Goal: Transaction & Acquisition: Purchase product/service

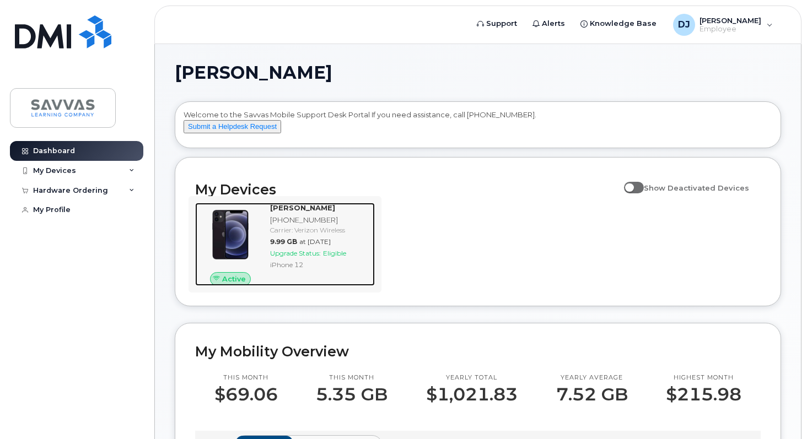
click at [227, 284] on span "Active" at bounding box center [234, 279] width 24 height 10
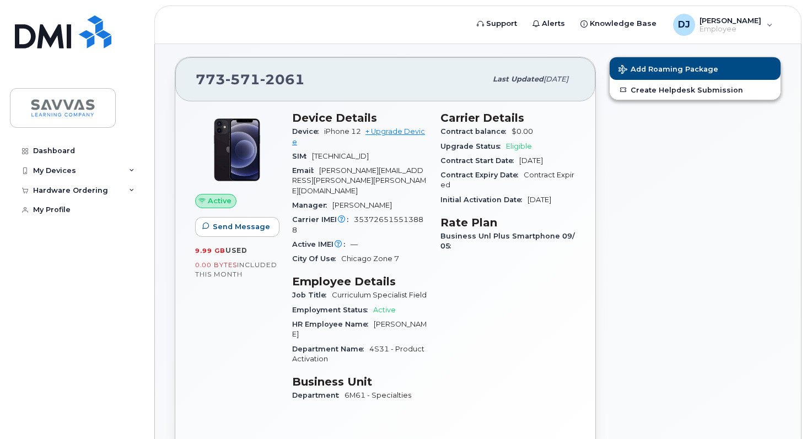
scroll to position [24, 0]
click at [54, 192] on div "Hardware Ordering" at bounding box center [70, 190] width 75 height 9
click at [65, 191] on div "Hardware Ordering" at bounding box center [70, 190] width 75 height 9
click at [68, 188] on div "Hardware Ordering" at bounding box center [70, 190] width 75 height 9
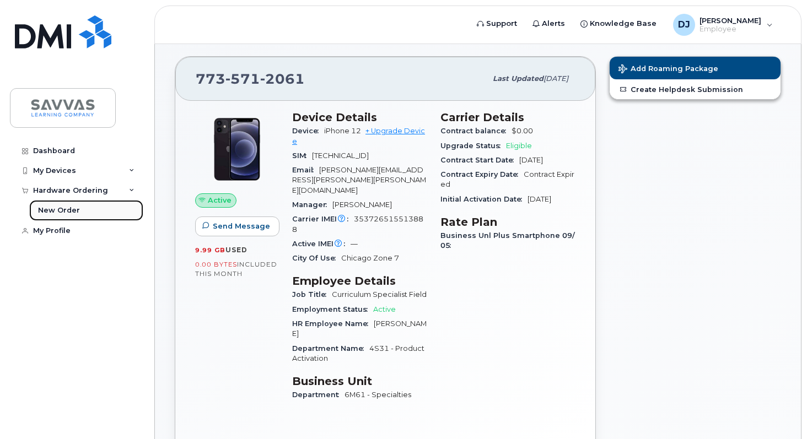
click at [55, 215] on div "New Order" at bounding box center [59, 211] width 42 height 10
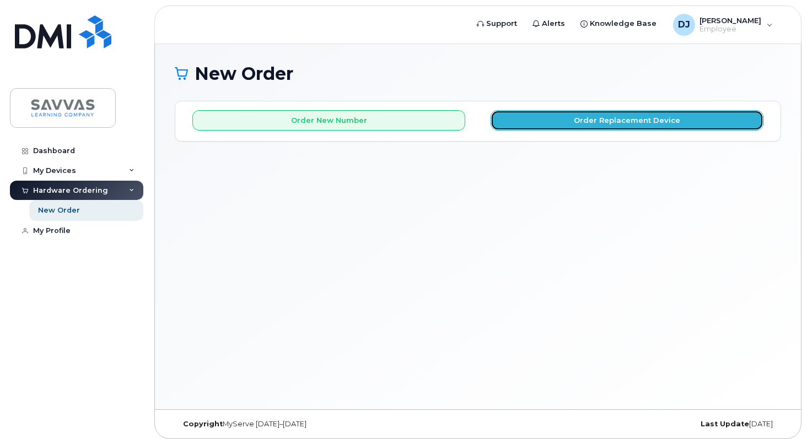
click at [545, 116] on button "Order Replacement Device" at bounding box center [627, 120] width 273 height 20
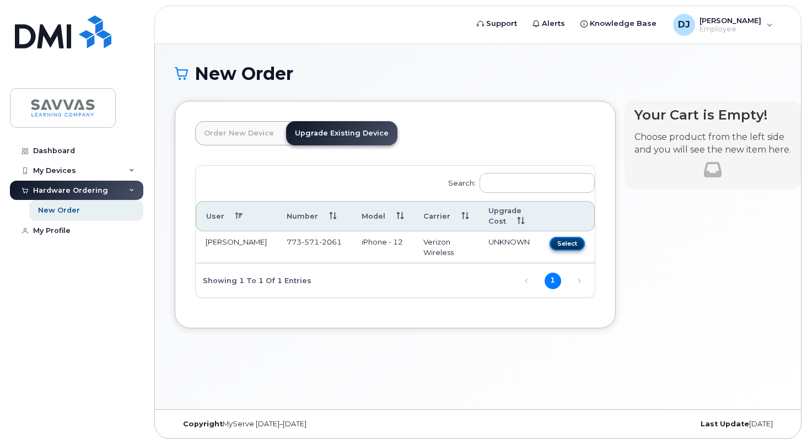
click at [553, 239] on button "Select" at bounding box center [567, 244] width 35 height 14
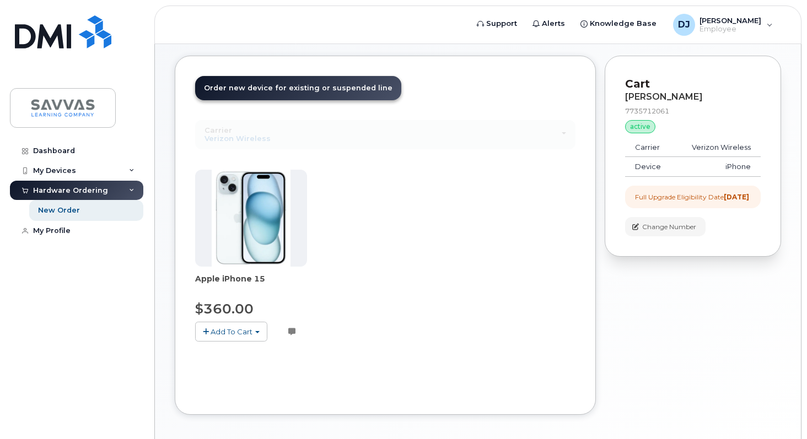
scroll to position [46, 0]
click at [229, 337] on button "Add To Cart" at bounding box center [231, 330] width 72 height 19
click at [209, 331] on button "Add To Cart" at bounding box center [231, 330] width 72 height 19
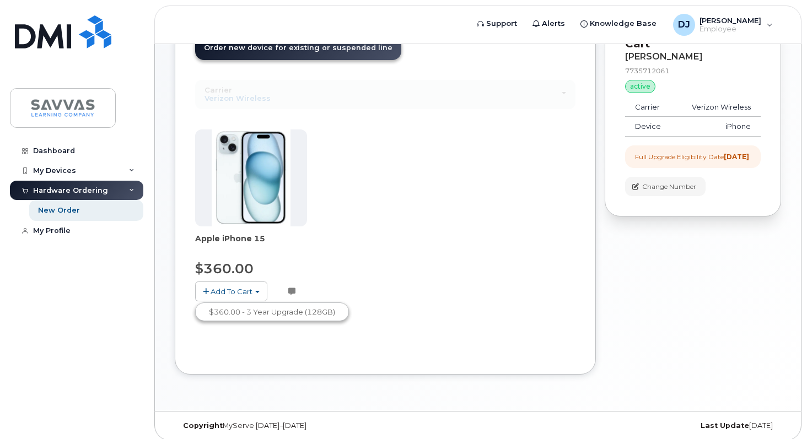
scroll to position [93, 0]
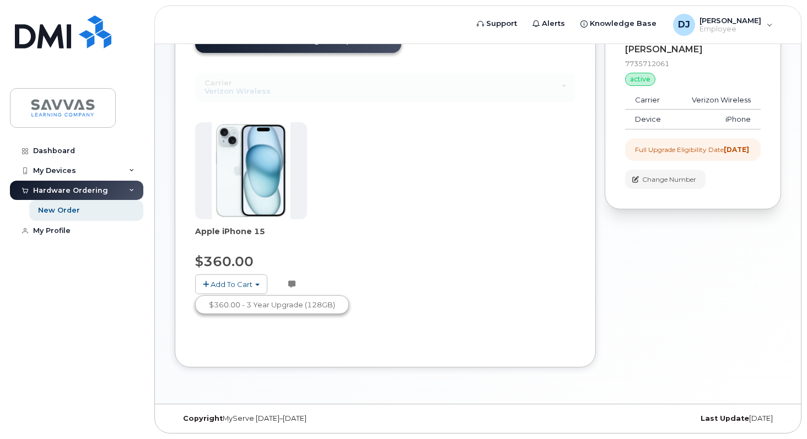
click at [424, 268] on div "Apple iPhone 15 $360.00 Add To Cart $360.00 - 3 Year Upgrade (128GB) Customer n…" at bounding box center [385, 217] width 380 height 190
click at [206, 283] on span "button" at bounding box center [206, 284] width 6 height 7
click at [218, 304] on link "$360.00 - 3 Year Upgrade (128GB)" at bounding box center [272, 305] width 148 height 14
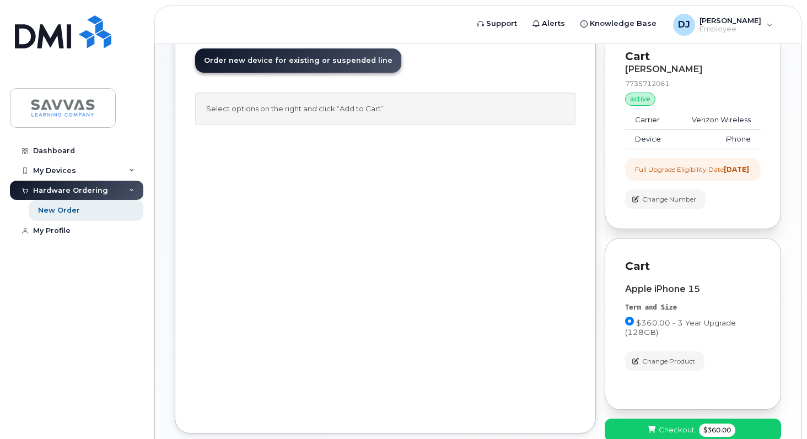
scroll to position [148, 0]
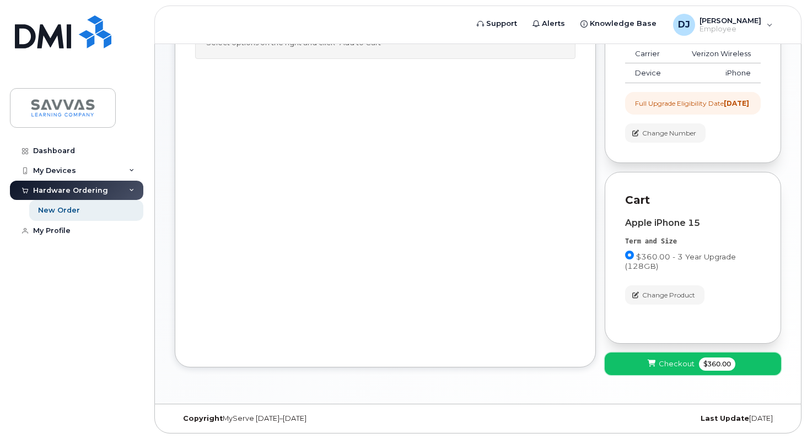
click at [679, 373] on button "Checkout $360.00" at bounding box center [693, 364] width 176 height 23
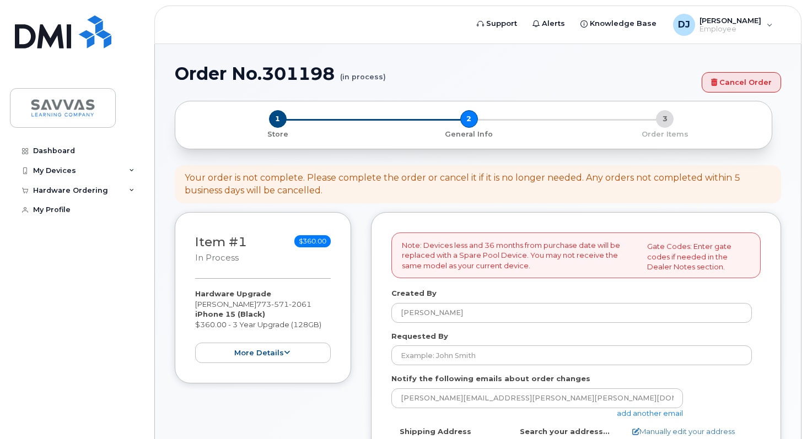
select select
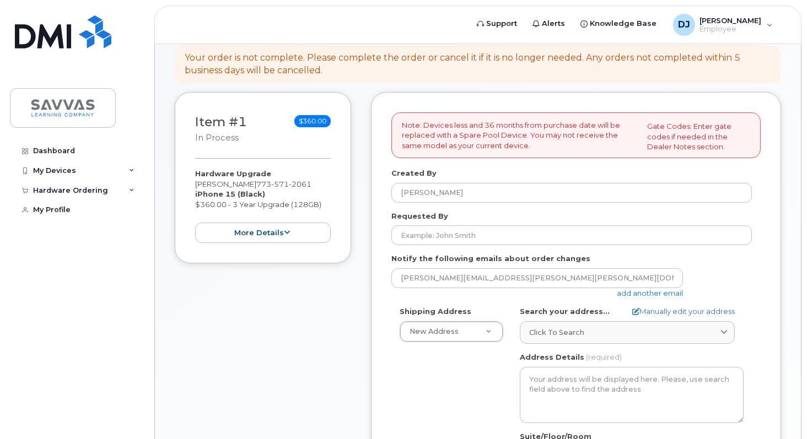
scroll to position [123, 0]
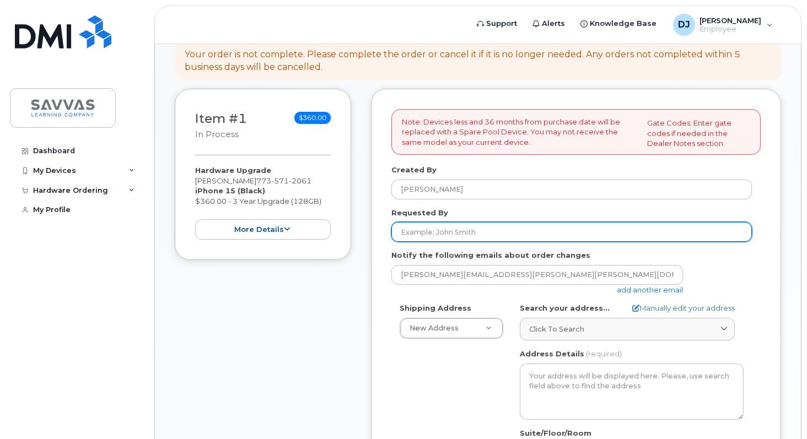
click at [443, 232] on input "Requested By" at bounding box center [571, 232] width 361 height 20
type input "Deborah G Jones"
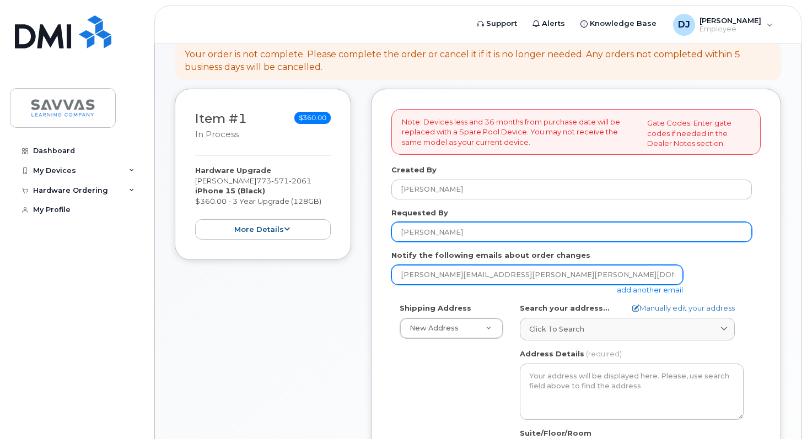
type input "debbieshouba@gmail.com"
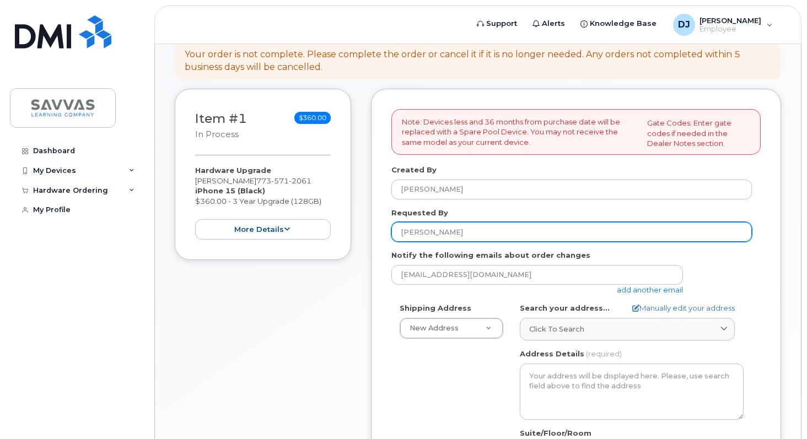
type input "1360 E 62ND ST UNIT 2"
type input "7733685868"
select select
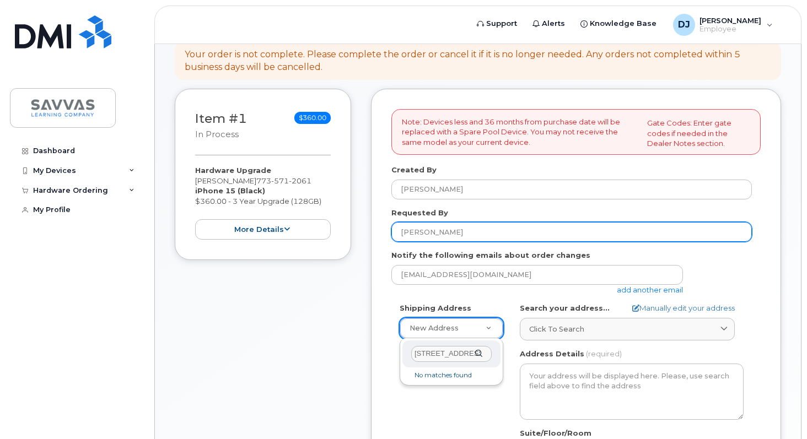
scroll to position [0, 13]
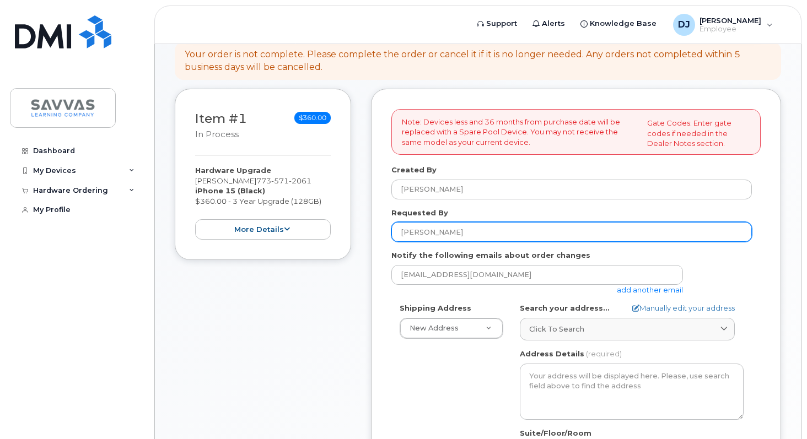
click at [441, 232] on input "Deborah G Jones" at bounding box center [571, 232] width 361 height 20
type input "[PERSON_NAME]"
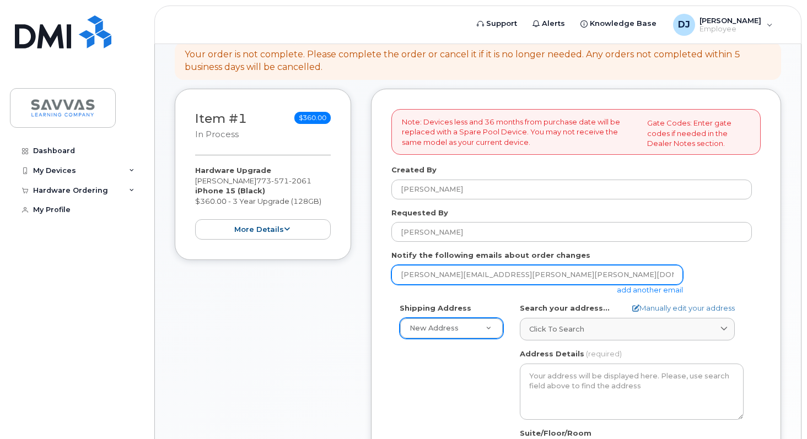
type input "deborah.jones@savvas.com"
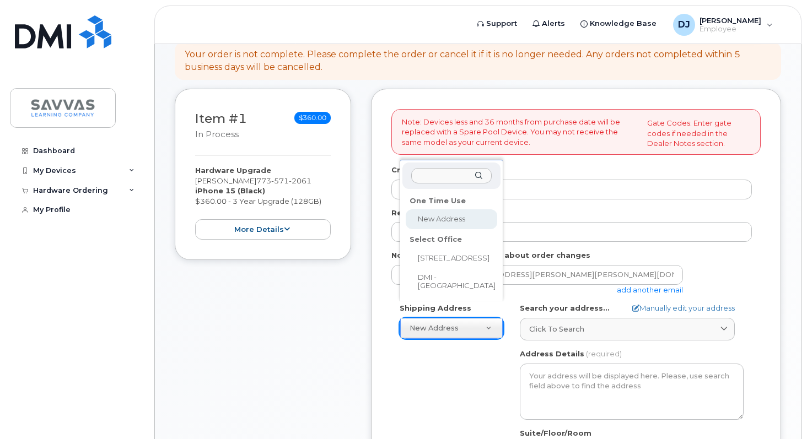
select select
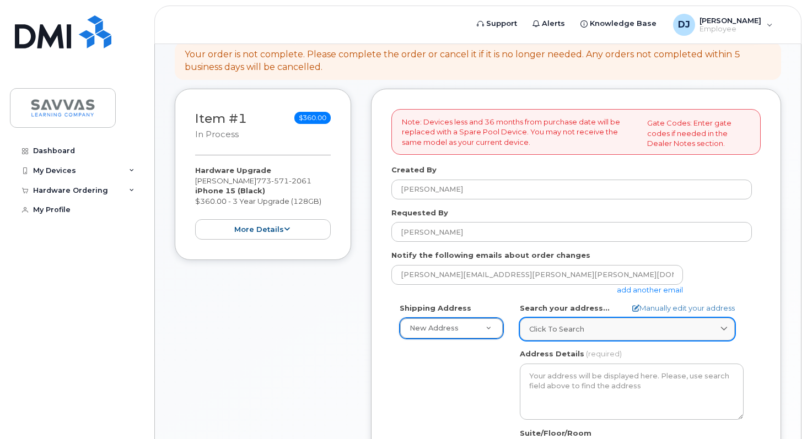
click at [551, 331] on span "Click to search" at bounding box center [556, 329] width 55 height 10
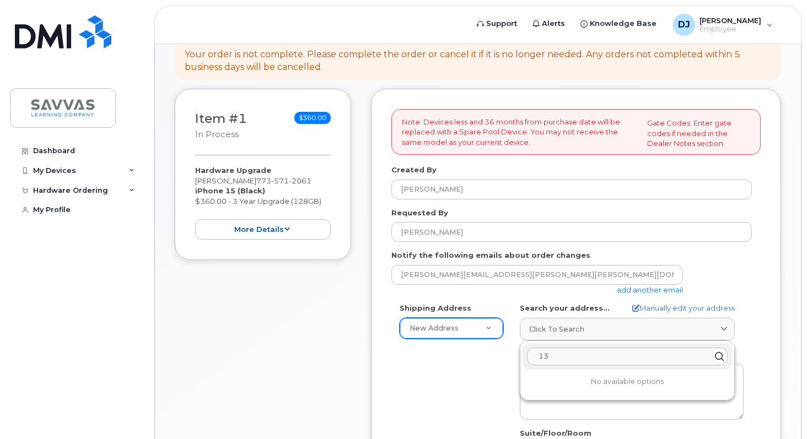
type input "1360 E 62ND ST UNIT 2, 2"
type input "Deborah"
type input "7733685868"
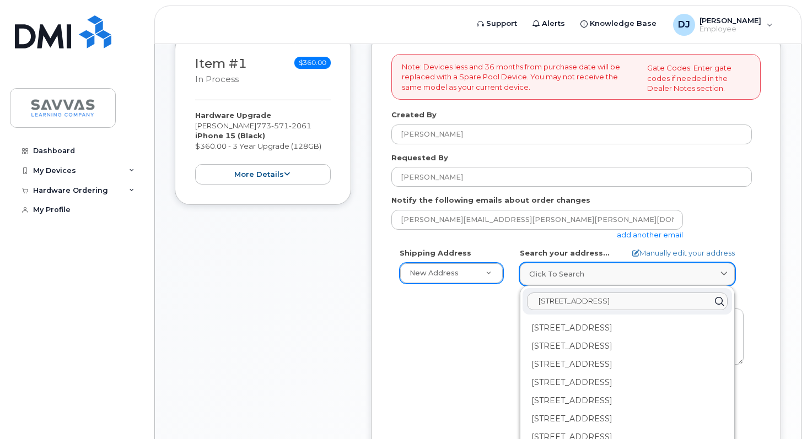
scroll to position [181, 0]
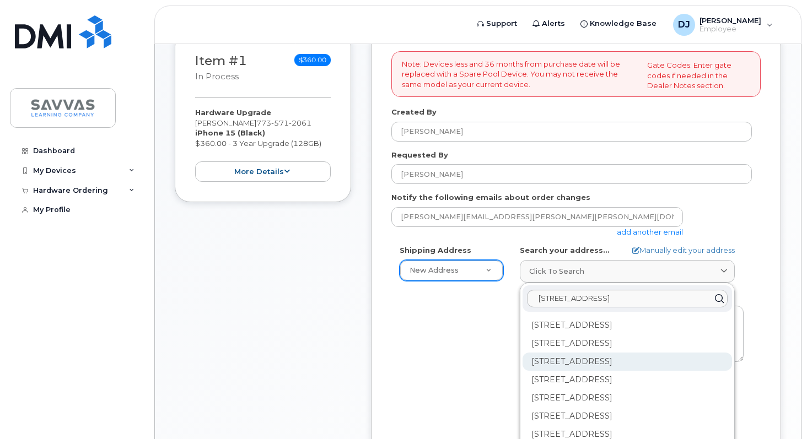
click at [607, 371] on div "1360 E 62nd St Chicago IL 60637" at bounding box center [628, 362] width 210 height 18
click at [604, 367] on div "1360 E 62nd St Apt 2 Chicago IL 60637-4867" at bounding box center [628, 362] width 210 height 18
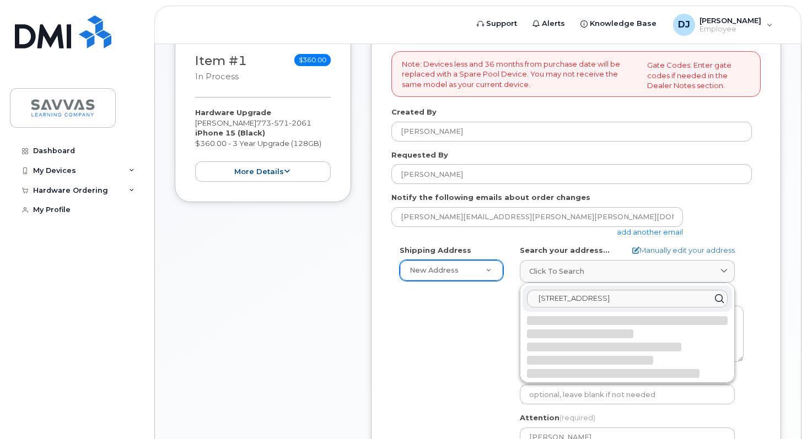
select select
type textarea "1360 E 62nd St Apt 2 CHICAGO IL 60637-4867 UNITED STATES"
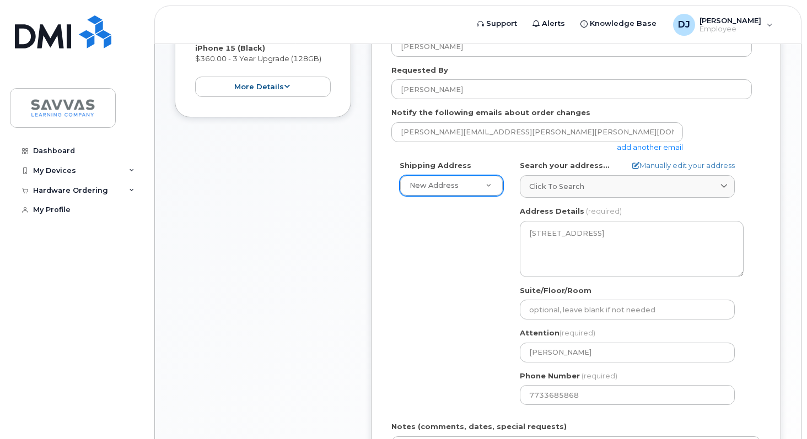
scroll to position [273, 0]
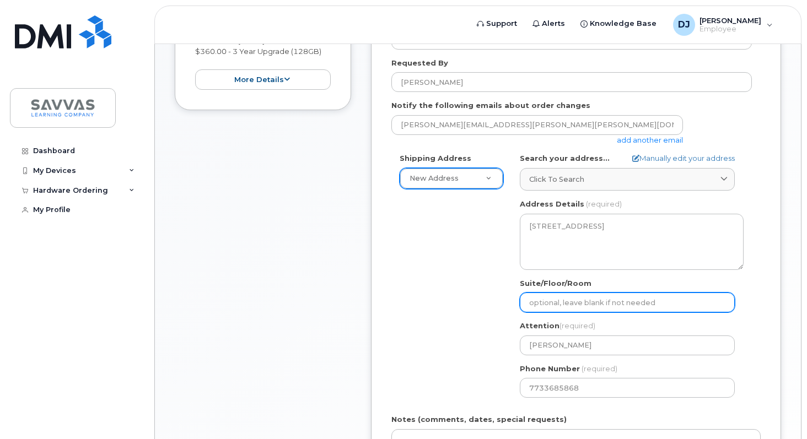
click at [613, 301] on input "Suite/Floor/Room" at bounding box center [627, 303] width 215 height 20
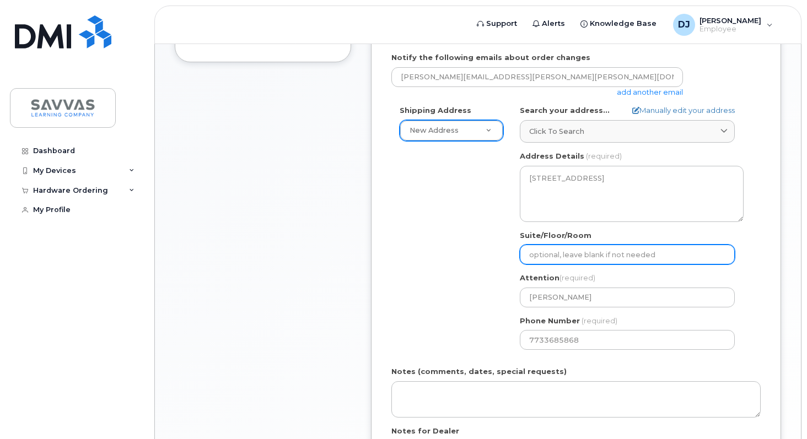
scroll to position [323, 0]
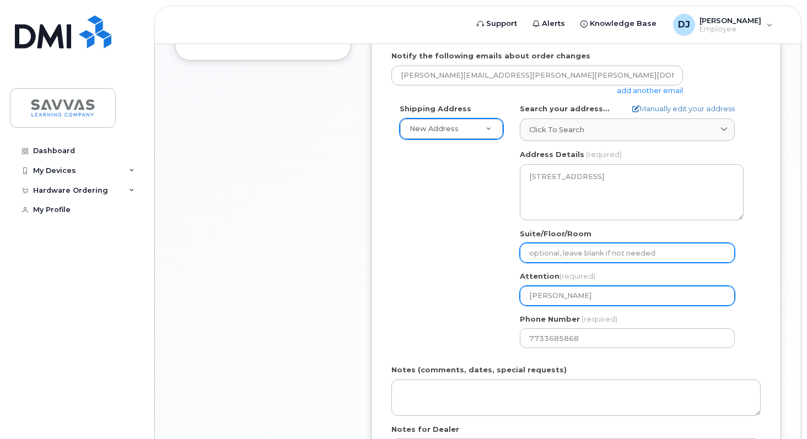
click at [612, 300] on input "Deborah" at bounding box center [627, 296] width 215 height 20
type input "Deborah"
select select
type input "Deborah J"
select select
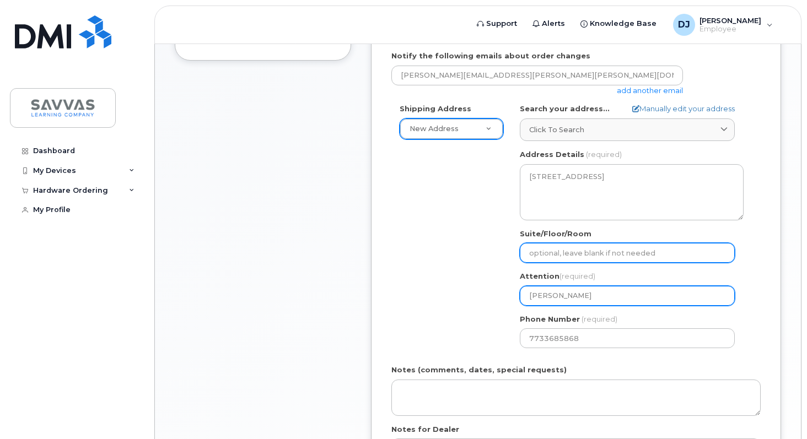
type input "Deborah Jo"
select select
type input "Deborah Jon"
select select
type input "Deborah Jone"
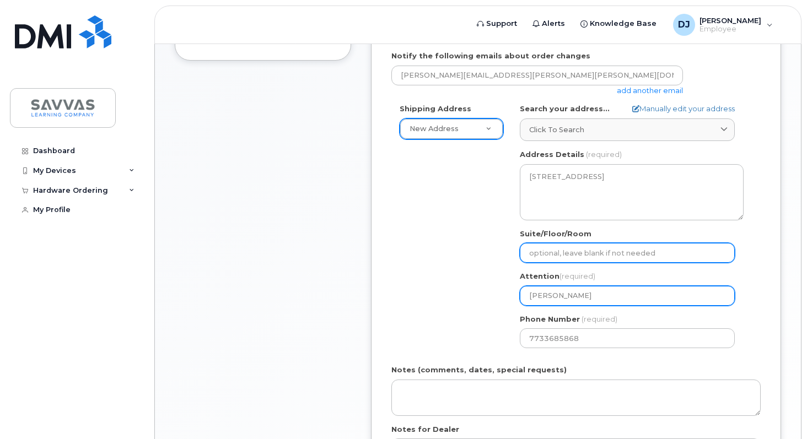
select select
type input "[PERSON_NAME]"
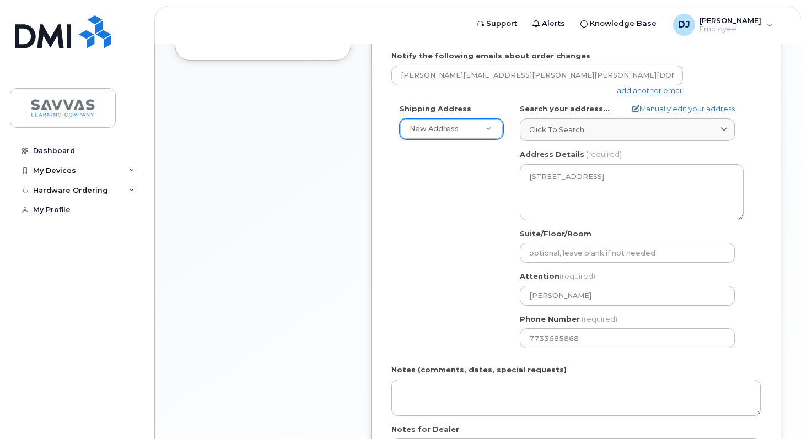
click at [483, 320] on div "Shipping Address New Address New Address 1667 Crestline Drive, Atlanta, GA 3034…" at bounding box center [571, 230] width 361 height 253
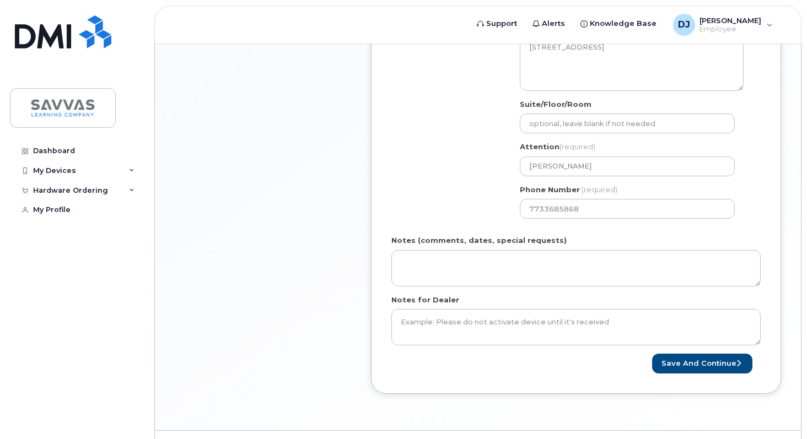
scroll to position [479, 0]
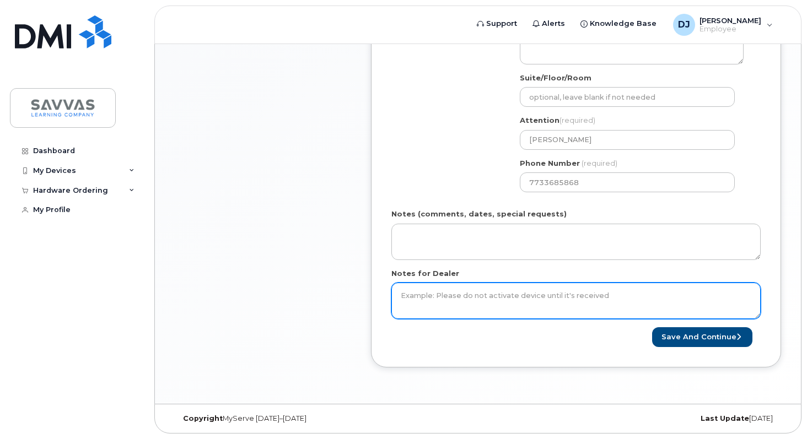
click at [505, 300] on textarea "Notes for Dealer" at bounding box center [575, 301] width 369 height 36
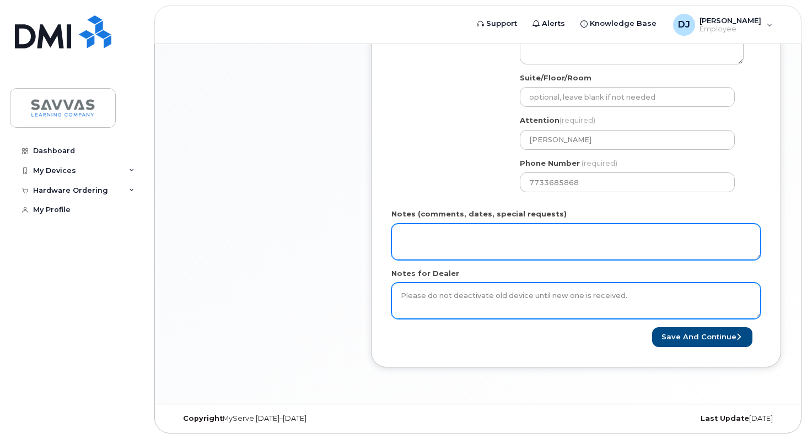
type textarea "Please do not deactivate old device until new one is received."
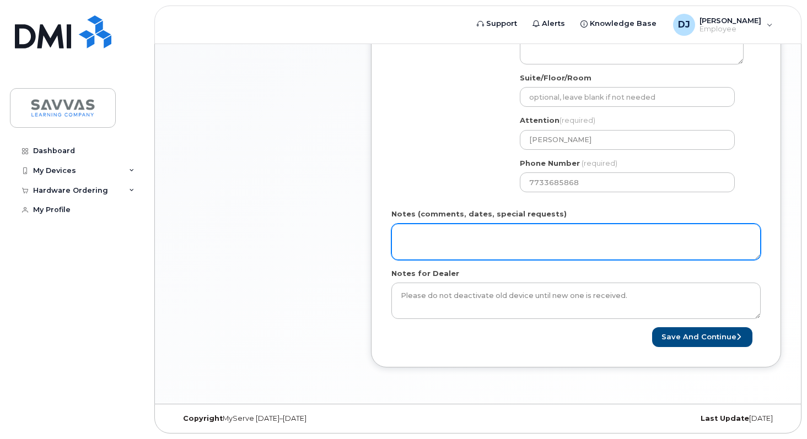
click at [573, 241] on textarea "Notes (comments, dates, special requests)" at bounding box center [575, 242] width 369 height 36
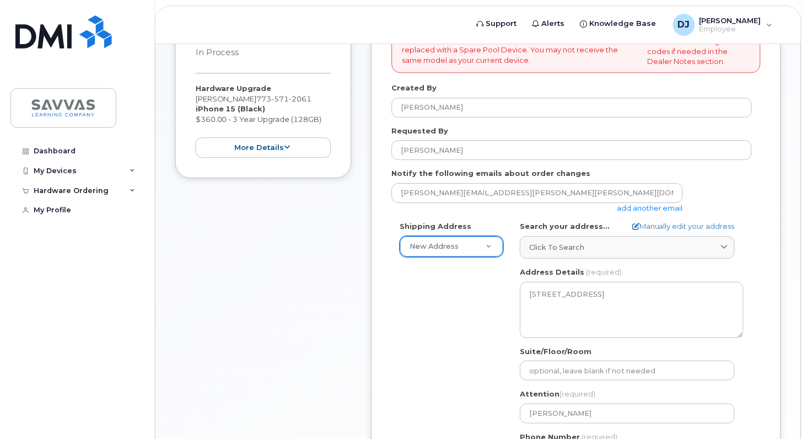
scroll to position [199, 0]
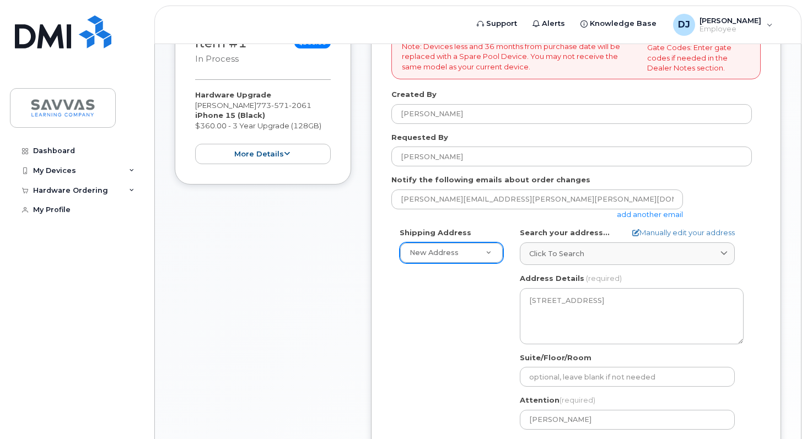
type textarea "Plea"
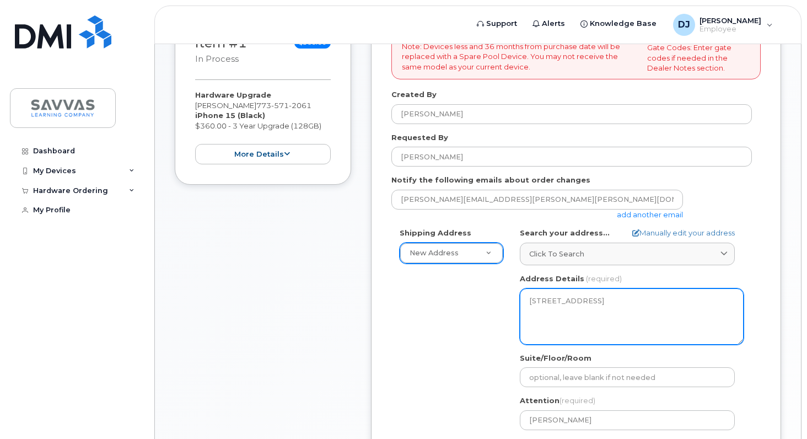
click at [609, 334] on textarea "1360 E 62nd St Apt 2 CHICAGO IL 60637-4867 UNITED STATES" at bounding box center [632, 316] width 224 height 56
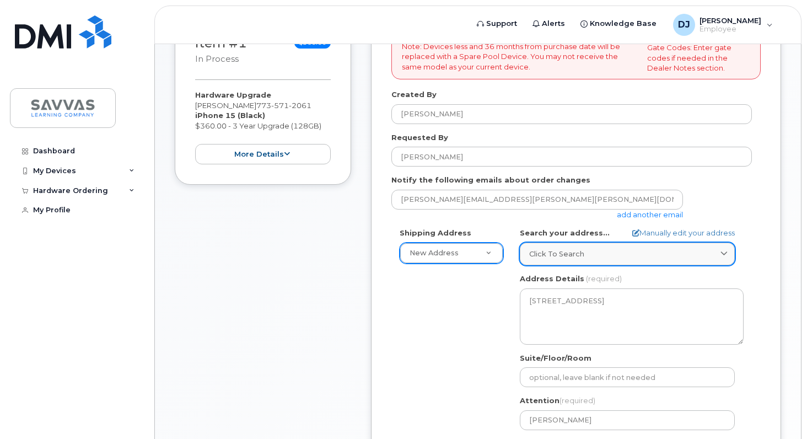
click at [594, 257] on div "Click to search" at bounding box center [627, 254] width 196 height 10
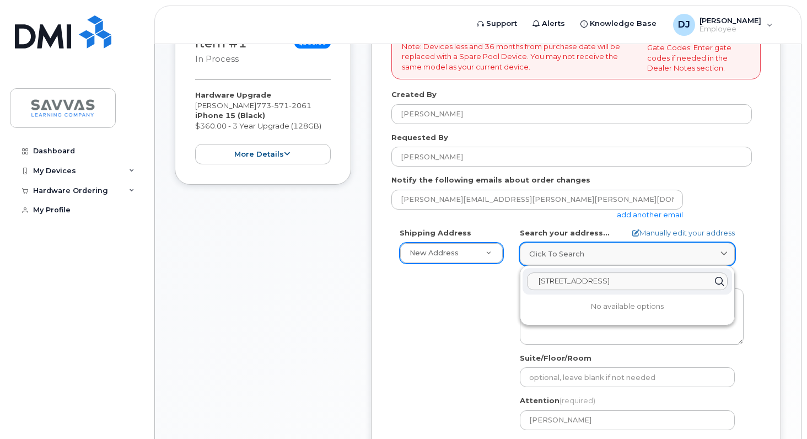
paste input "1315 E 57th St, Chicago, IL 6063"
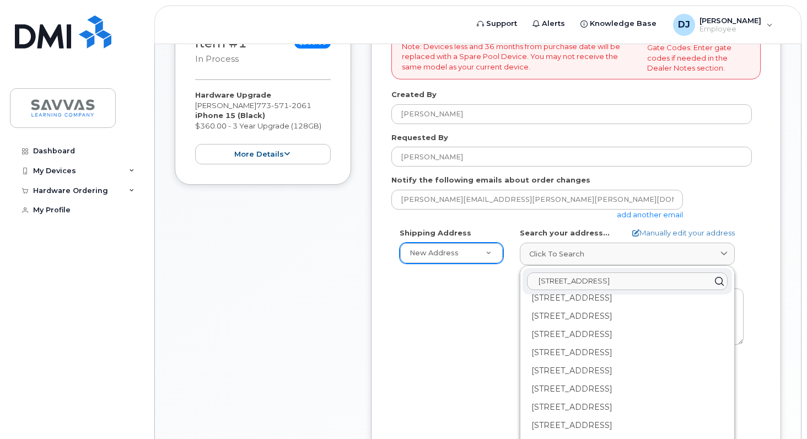
scroll to position [286, 0]
drag, startPoint x: 656, startPoint y: 280, endPoint x: 689, endPoint y: 281, distance: 33.1
click at [689, 281] on input "1360 E 62ND ST UNIT 2, 21315 E 57th St, Chicago, IL 6063" at bounding box center [627, 281] width 201 height 18
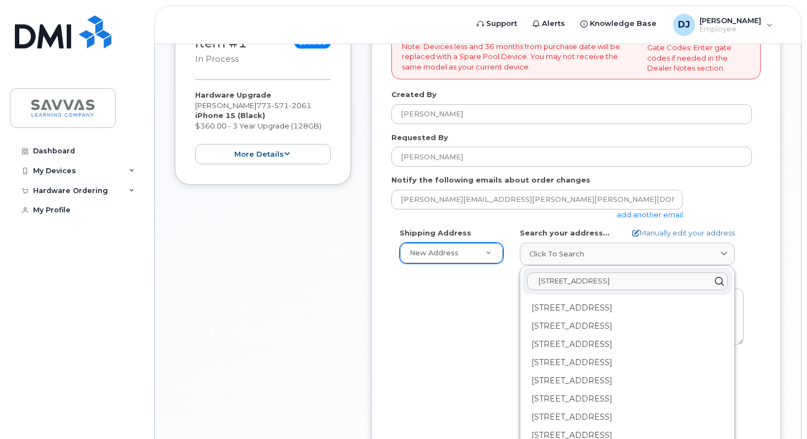
scroll to position [0, 0]
drag, startPoint x: 630, startPoint y: 282, endPoint x: 488, endPoint y: 278, distance: 141.2
click at [488, 280] on div "Shipping Address New Address New Address 1667 Crestline Drive, Atlanta, GA 3034…" at bounding box center [571, 354] width 361 height 253
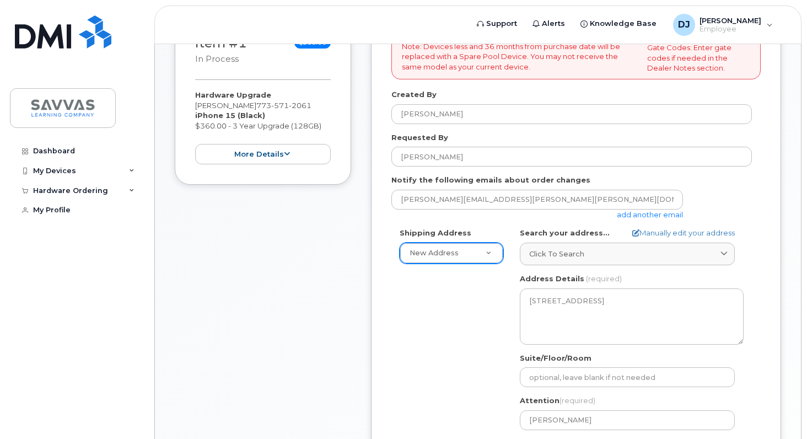
click at [609, 240] on div "Search your address... Manually edit your address Click to search 1360 E 62ND S…" at bounding box center [632, 246] width 224 height 37
click at [605, 251] on div "Click to search" at bounding box center [627, 254] width 196 height 10
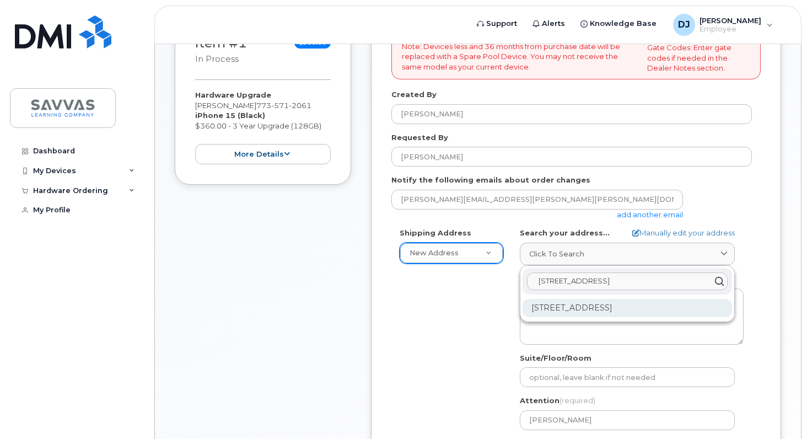
type input "1315 E 57th St, IL 6063"
click at [589, 311] on div "1315 E 57th St Chicago IL 60637-1724" at bounding box center [628, 308] width 210 height 18
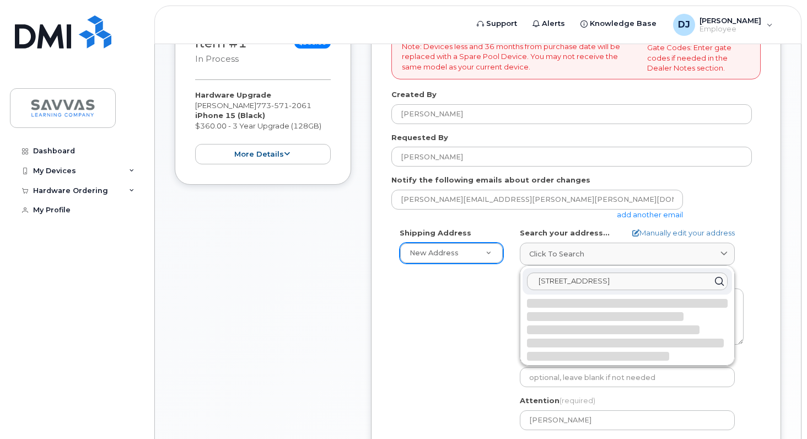
select select
type textarea "1315 E 57th St CHICAGO IL 60637-1724 UNITED STATES"
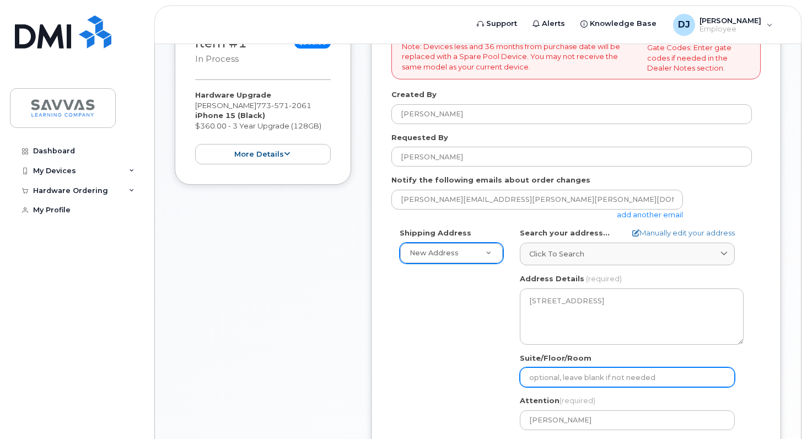
click at [575, 378] on input "Suite/Floor/Room" at bounding box center [627, 377] width 215 height 20
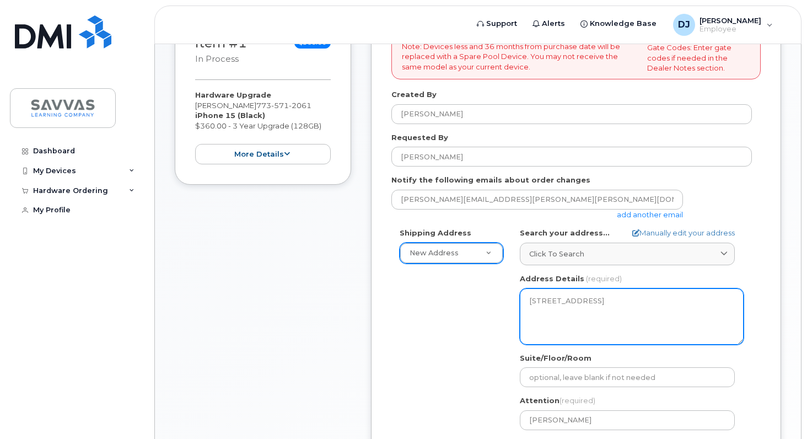
click at [534, 298] on textarea "1315 E 57th St CHICAGO IL 60637-1724 UNITED STATES" at bounding box center [632, 316] width 224 height 56
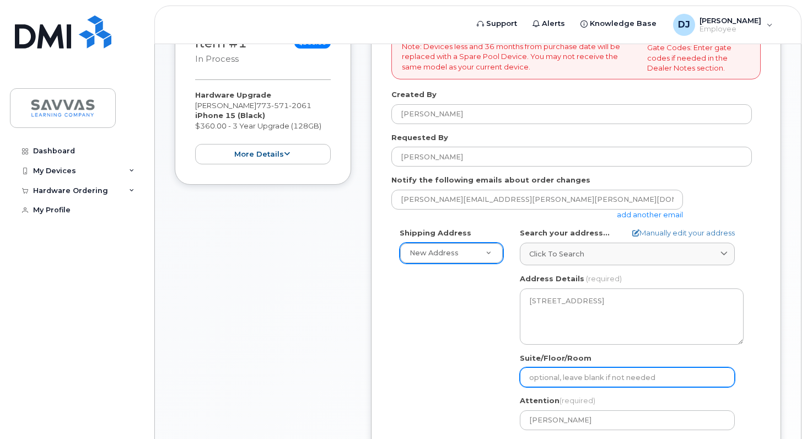
click at [535, 377] on input "Suite/Floor/Room" at bounding box center [627, 377] width 215 height 20
select select
type input "F"
select select
type input "Fe"
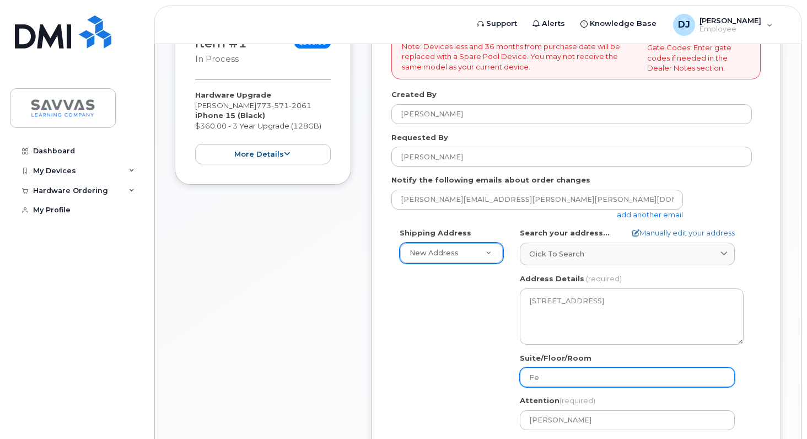
select select
type input "Fed"
select select
type input "FedE"
select select
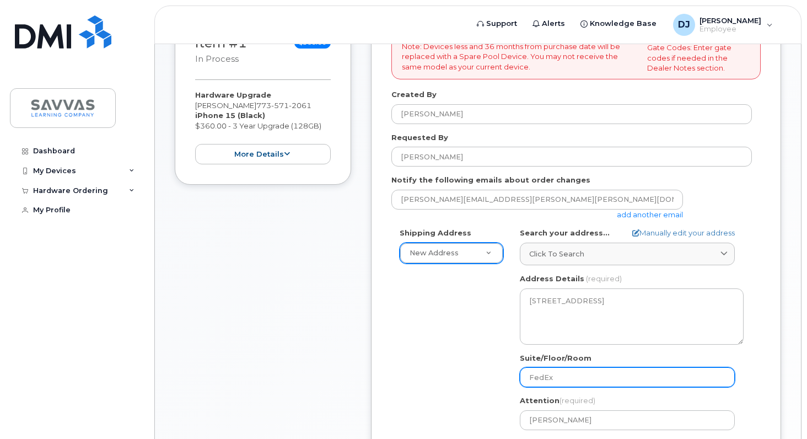
type input "FedEx"
select select
type input "FedEx O"
select select
type input "FedEx Of"
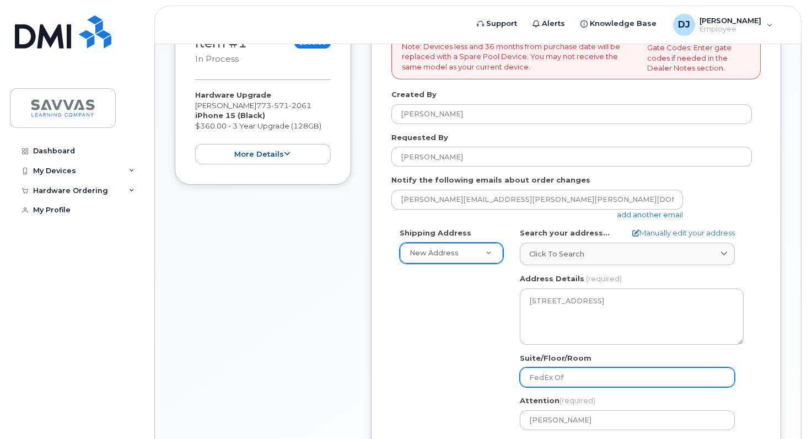
select select
type input "FedEx Offi"
select select
type input "FedEx Offic"
select select
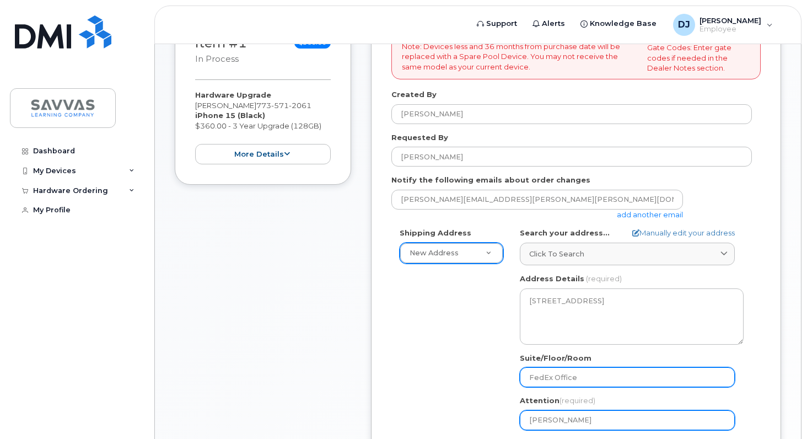
type input "FedEx Office"
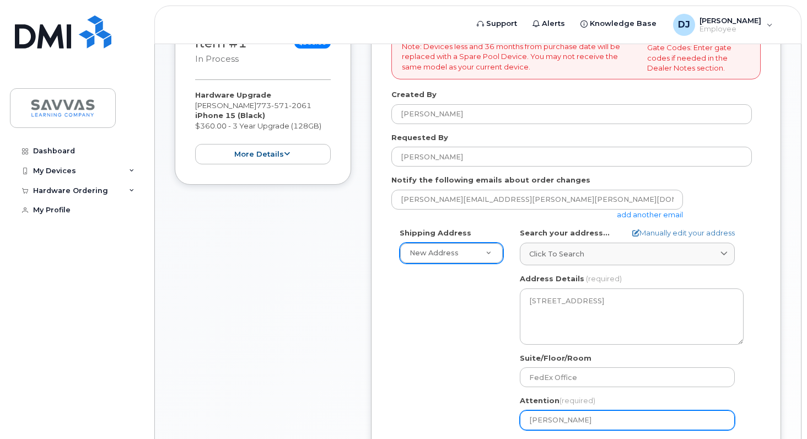
click at [552, 421] on input "[PERSON_NAME]" at bounding box center [627, 420] width 215 height 20
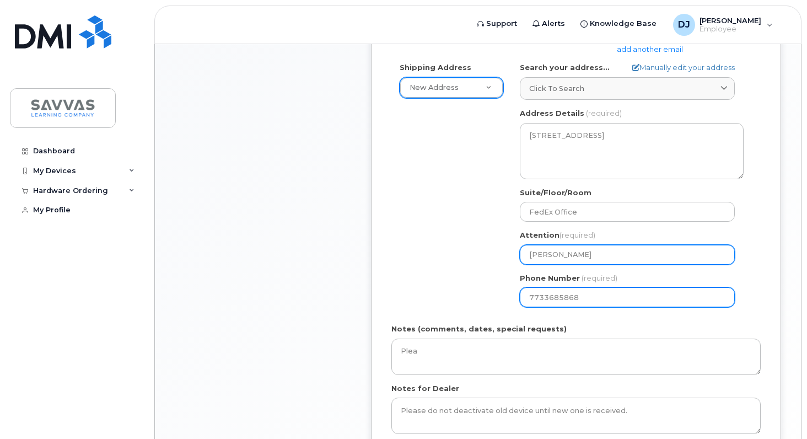
scroll to position [366, 0]
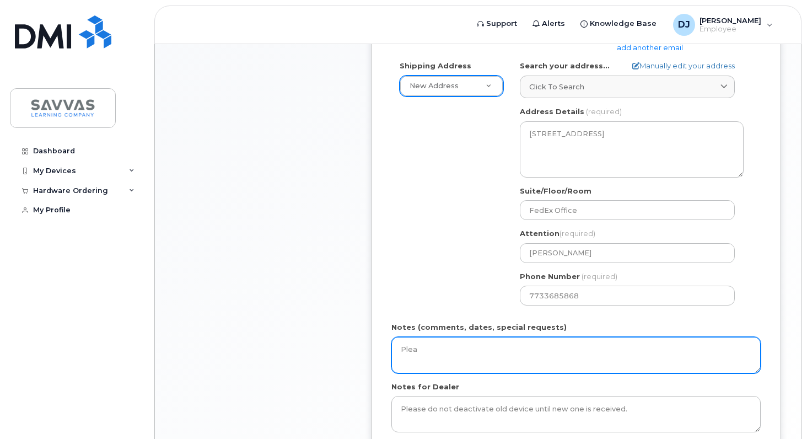
click at [578, 349] on textarea "Plea" at bounding box center [575, 355] width 369 height 36
click at [468, 362] on textarea "Please deliver directly to. FedEx. If UPS is preferred,send to my attention to …" at bounding box center [575, 355] width 369 height 36
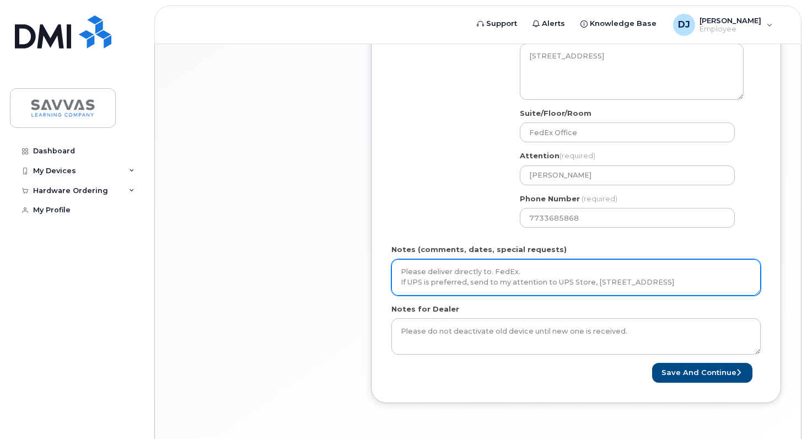
scroll to position [447, 0]
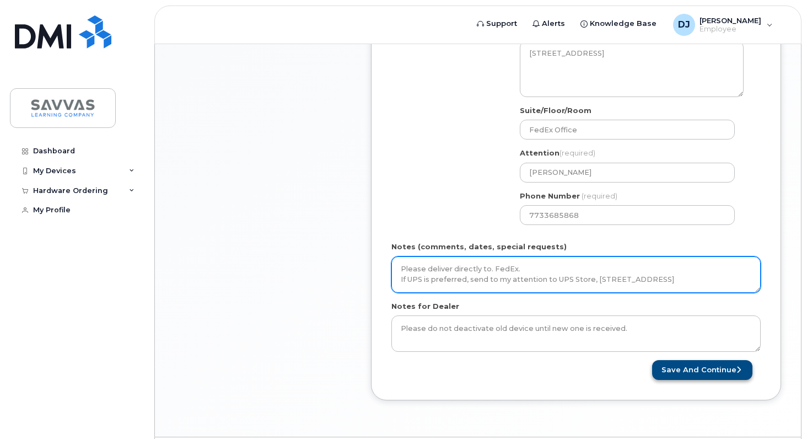
type textarea "Please deliver directly to. FedEx. If UPS is preferred, send to my attention to…"
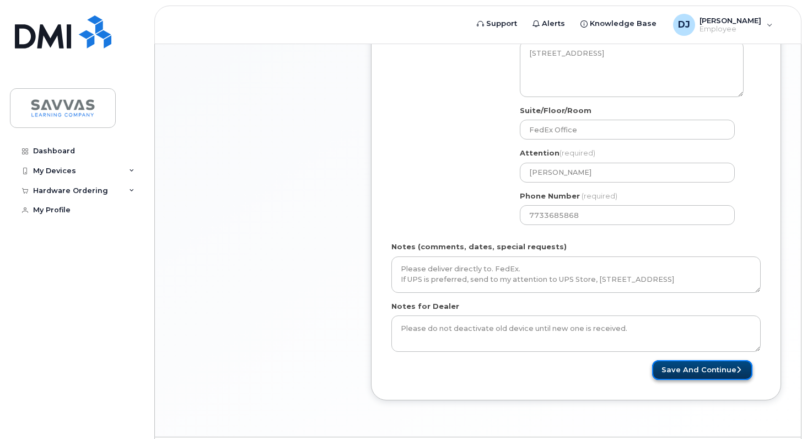
click at [698, 369] on button "Save and Continue" at bounding box center [702, 370] width 100 height 20
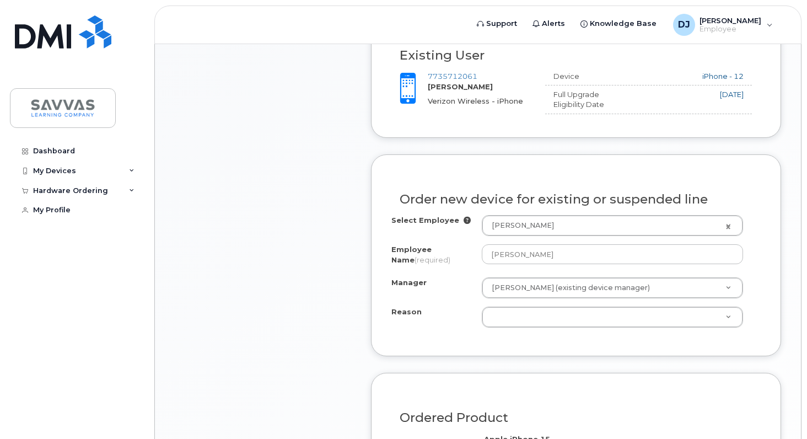
scroll to position [481, 0]
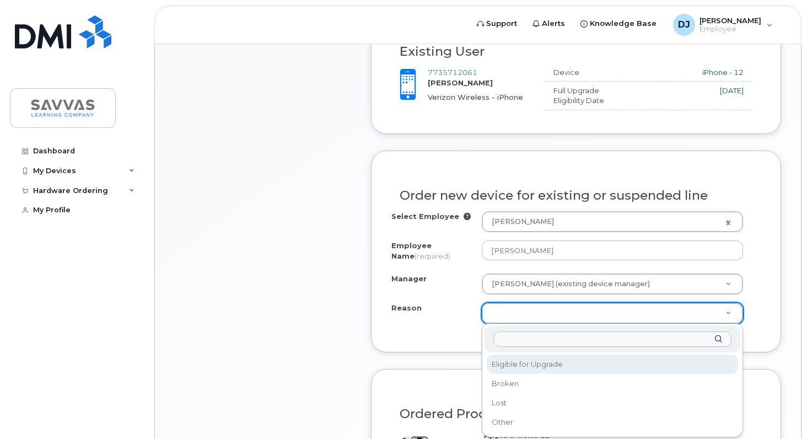
select select "eligible_for_upgrade"
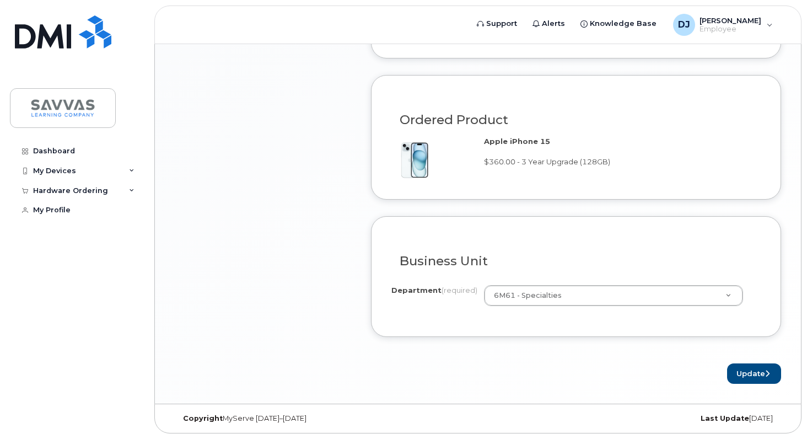
scroll to position [778, 0]
click at [739, 372] on button "Update" at bounding box center [754, 373] width 54 height 20
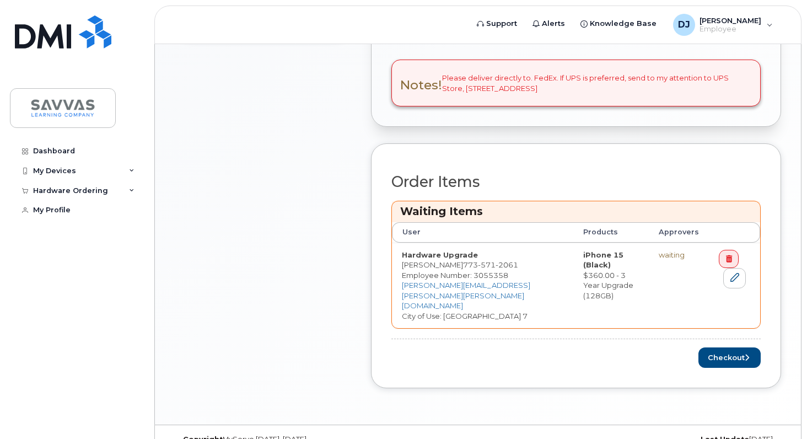
scroll to position [397, 0]
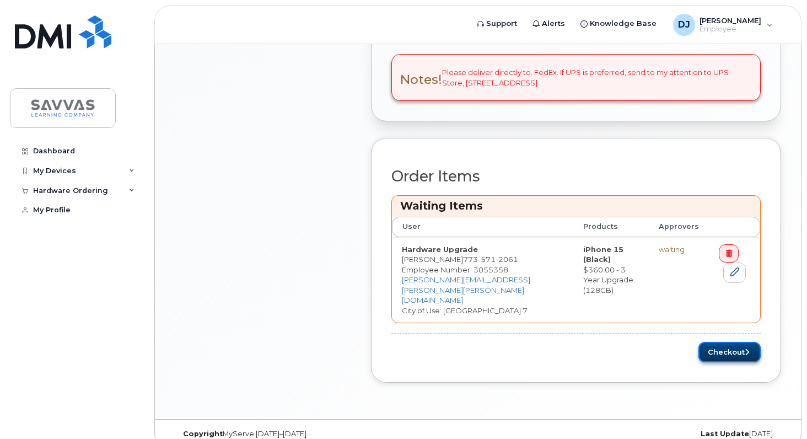
click at [721, 342] on button "Checkout" at bounding box center [730, 352] width 62 height 20
